Goal: Navigation & Orientation: Find specific page/section

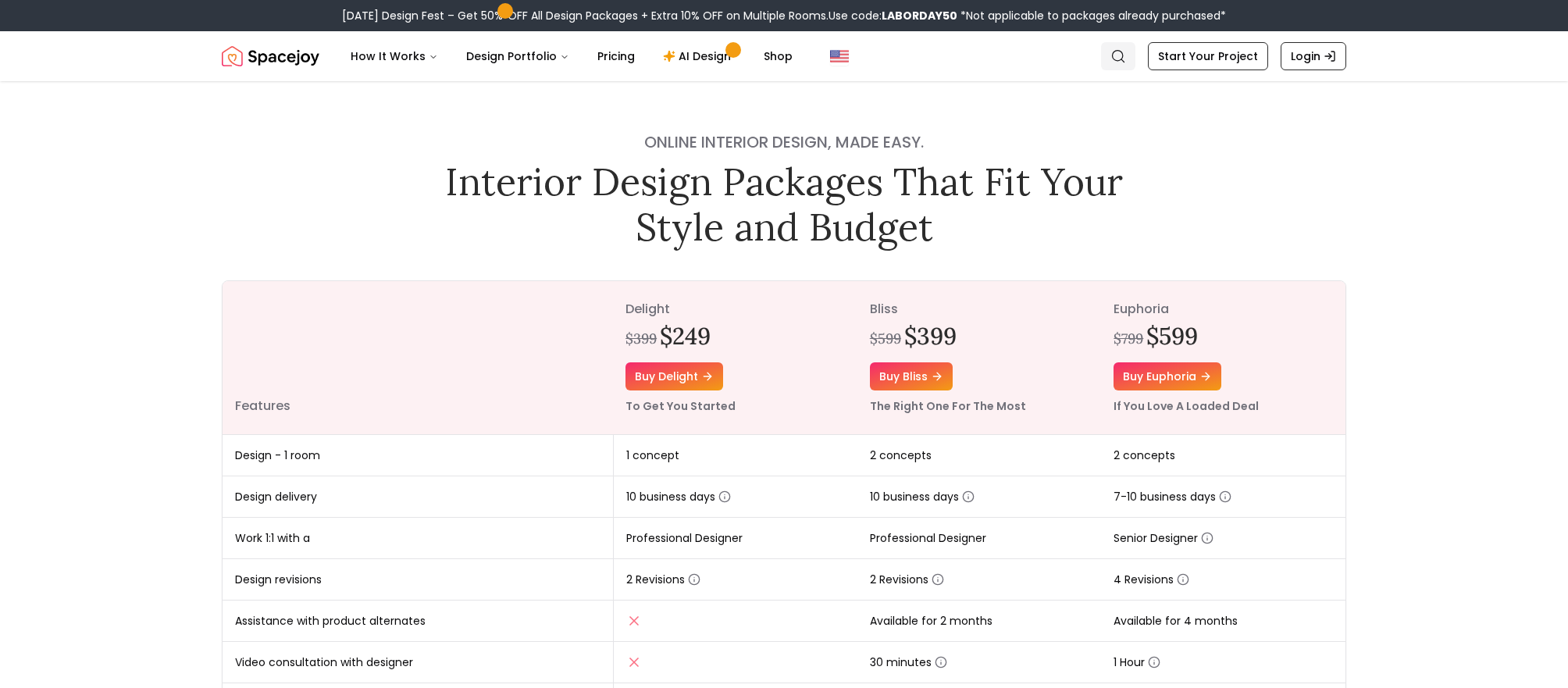
click at [1119, 57] on icon "Global" at bounding box center [1118, 56] width 16 height 16
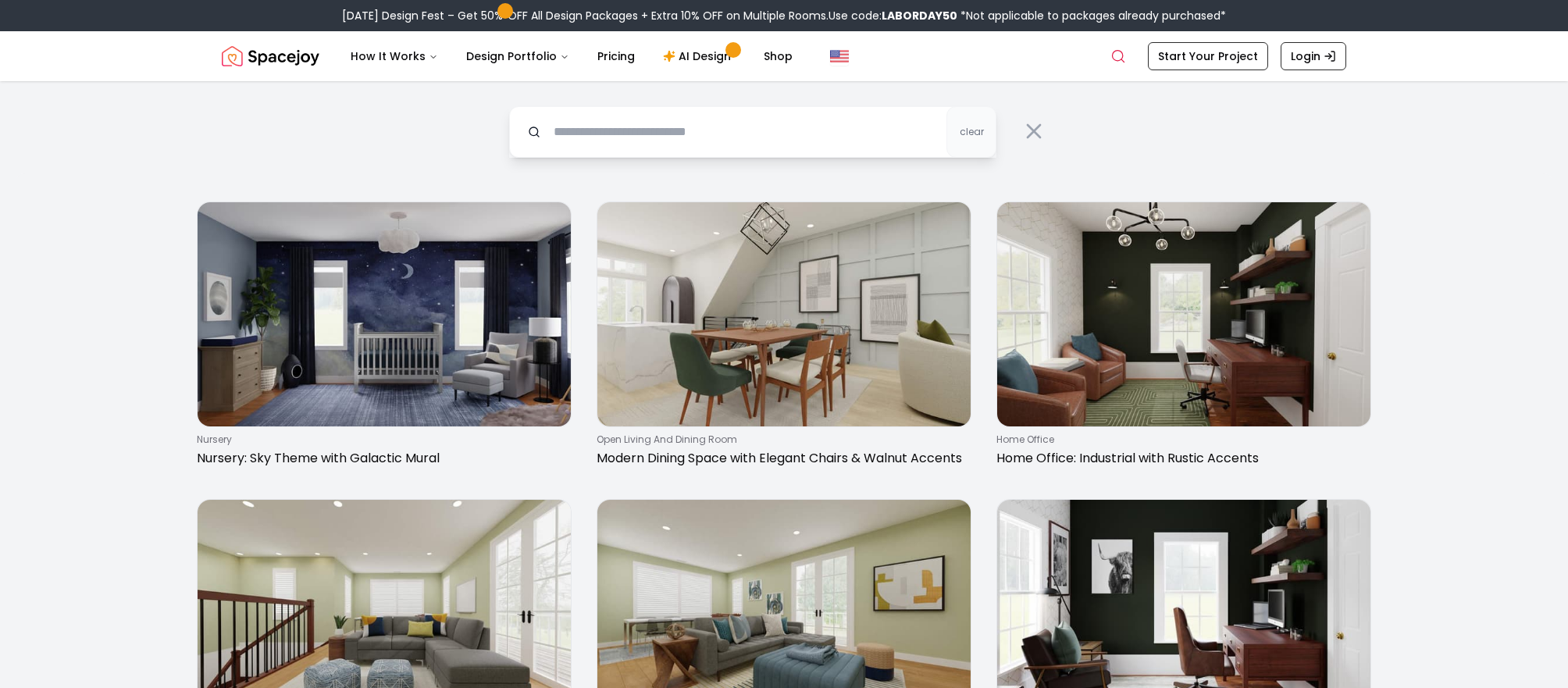
click at [722, 134] on input "text" at bounding box center [753, 132] width 487 height 52
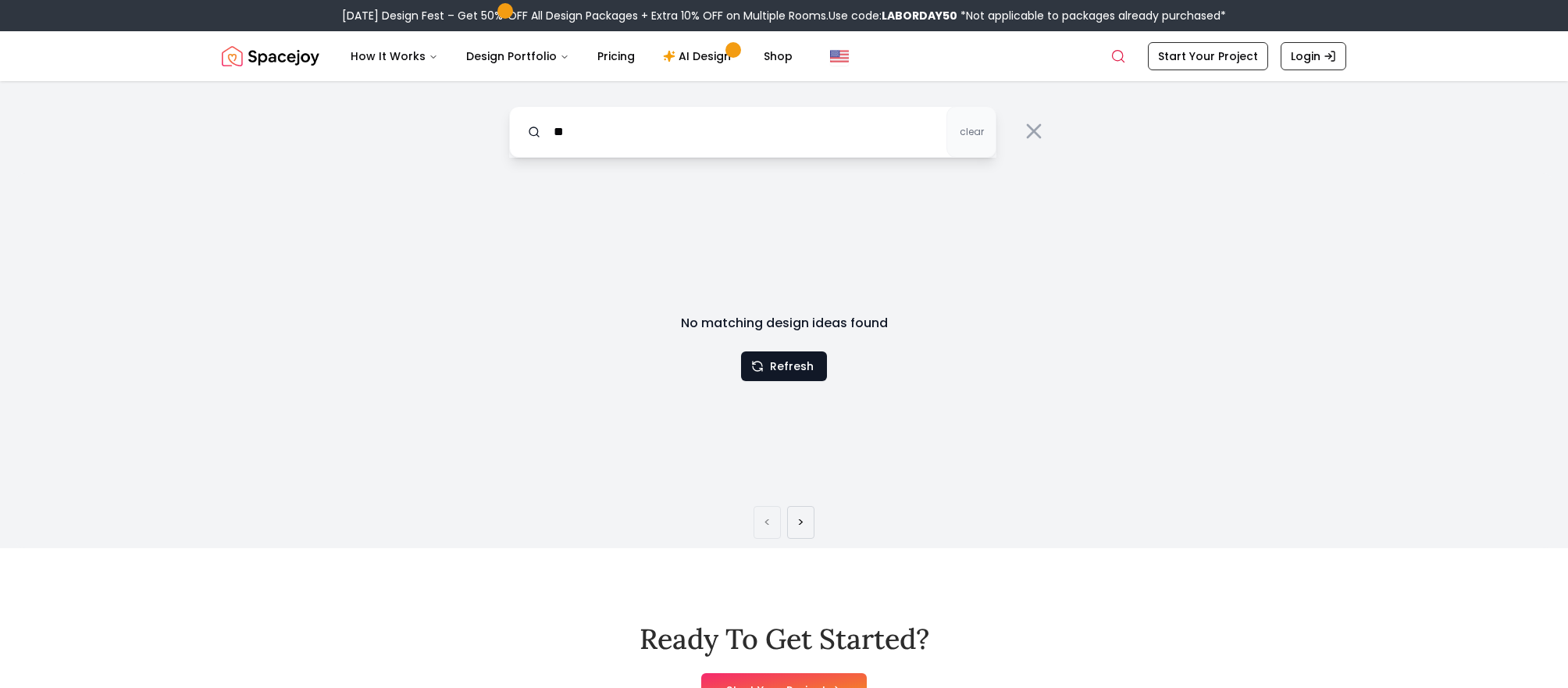
type input "*"
type input "**********"
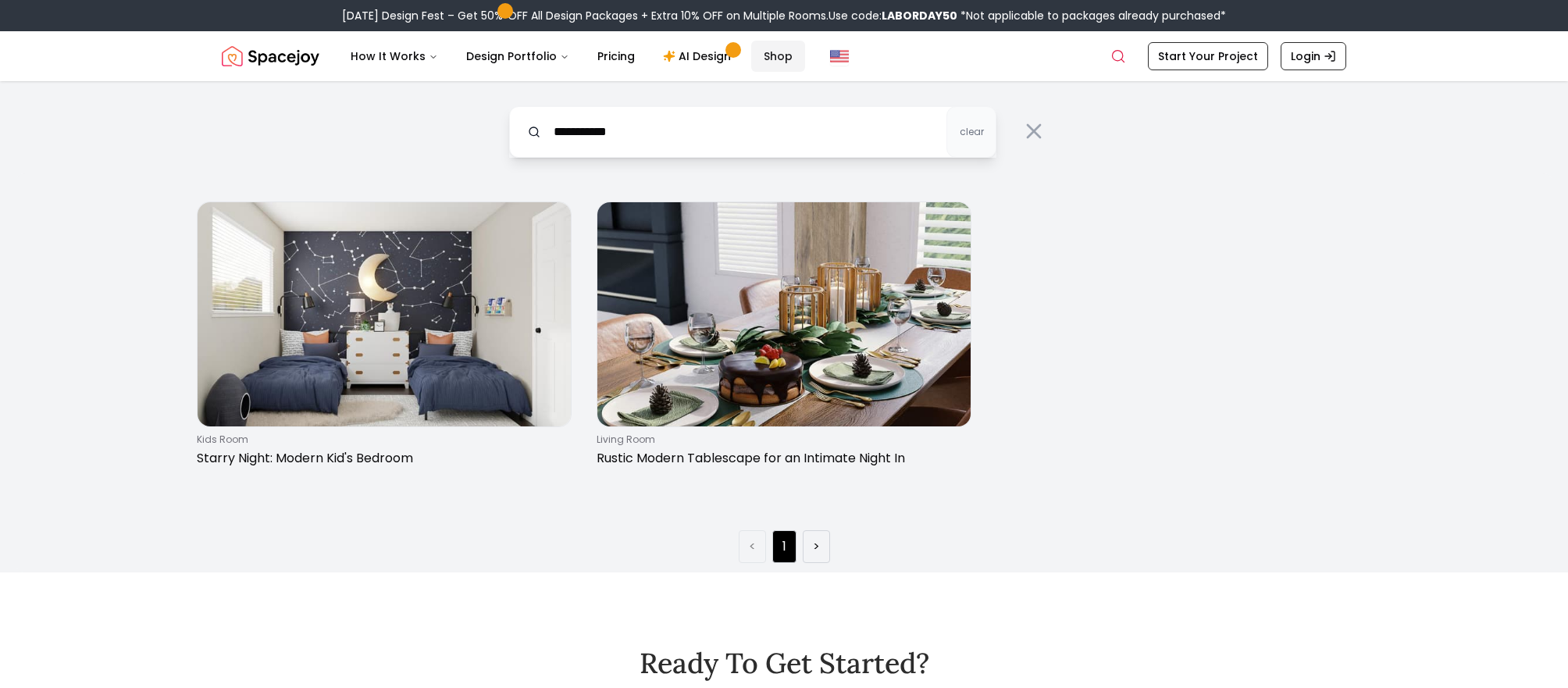
click at [768, 58] on link "Shop" at bounding box center [778, 56] width 54 height 31
click at [765, 59] on link "Shop" at bounding box center [778, 56] width 54 height 31
